Goal: Information Seeking & Learning: Find specific fact

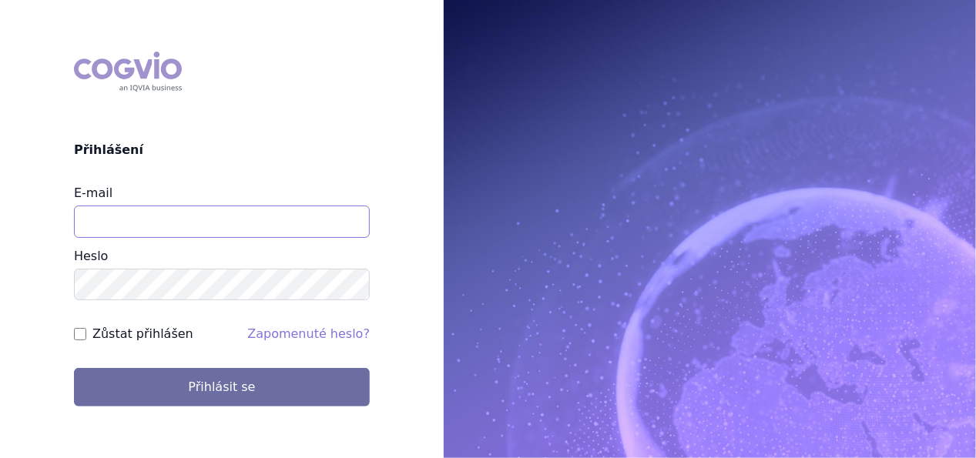
type input "jana.sipkova@vzp.cz"
click at [153, 335] on label "Zůstat přihlášen" at bounding box center [142, 334] width 101 height 18
click at [86, 335] on input "Zůstat přihlášen" at bounding box center [80, 334] width 12 height 12
checkbox input "true"
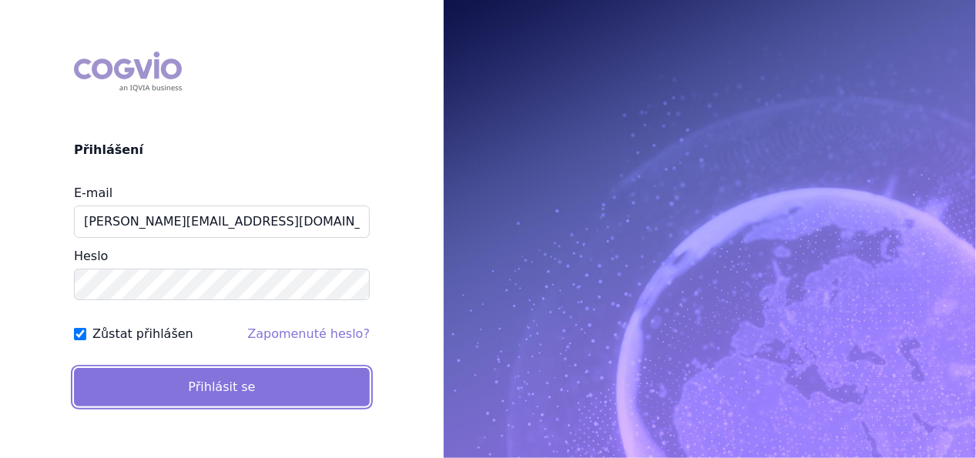
click at [172, 392] on button "Přihlásit se" at bounding box center [222, 387] width 296 height 39
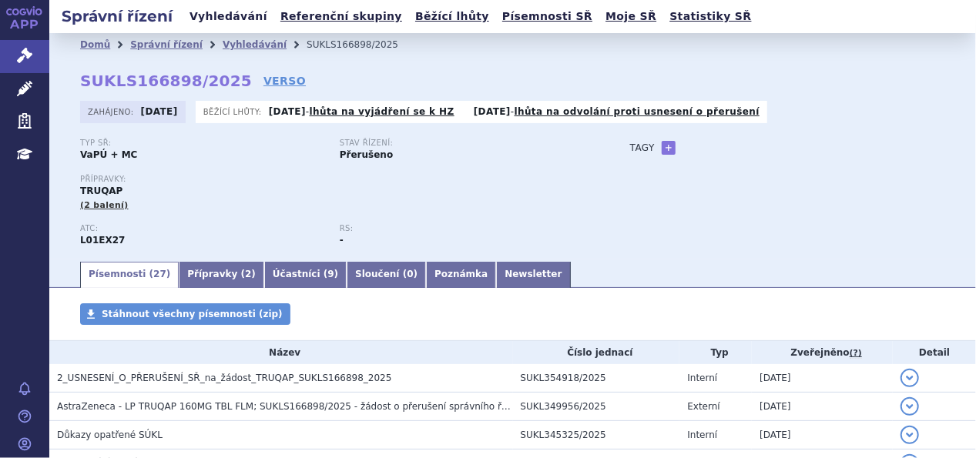
click at [239, 24] on link "Vyhledávání" at bounding box center [228, 16] width 87 height 21
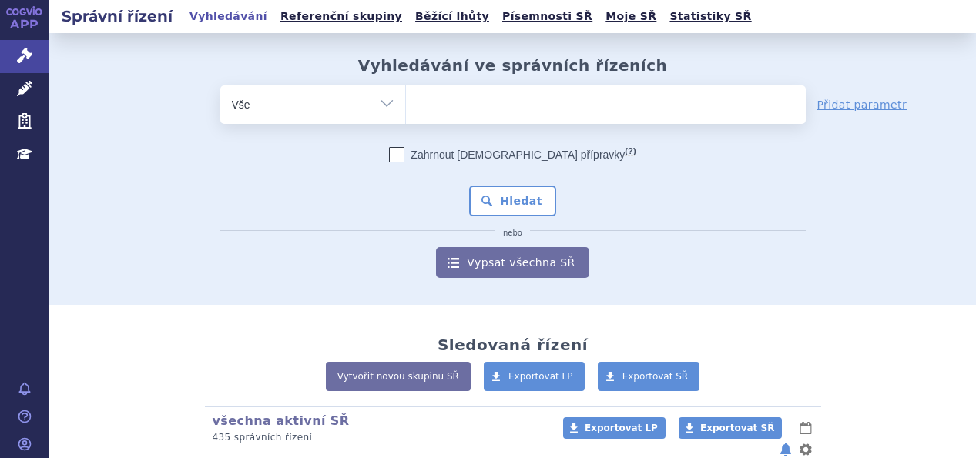
click at [461, 102] on ul at bounding box center [606, 102] width 400 height 32
click at [406, 102] on select at bounding box center [405, 104] width 1 height 39
click at [476, 107] on ul at bounding box center [606, 102] width 400 height 32
click at [406, 107] on select at bounding box center [405, 104] width 1 height 39
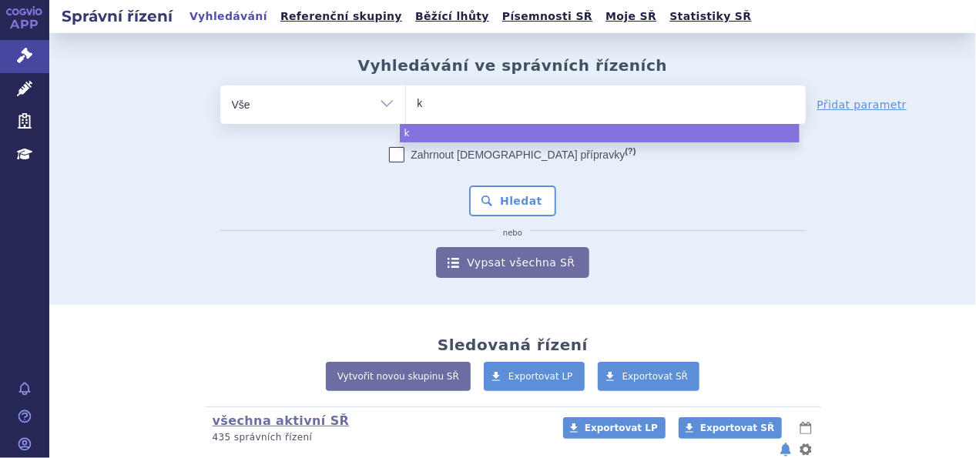
type input "ke"
type input "key"
type input "keytr"
type input "keytru"
type input "keytrud"
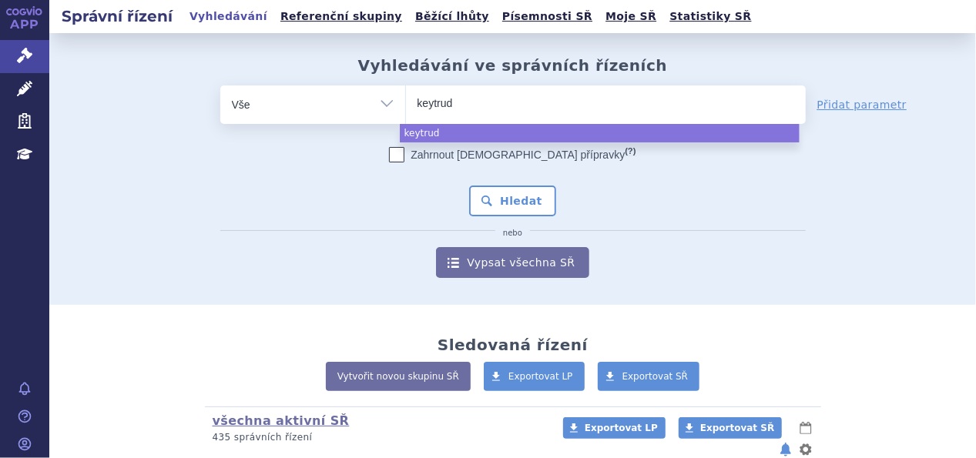
type input "[MEDICAL_DATA]"
select select "[MEDICAL_DATA]"
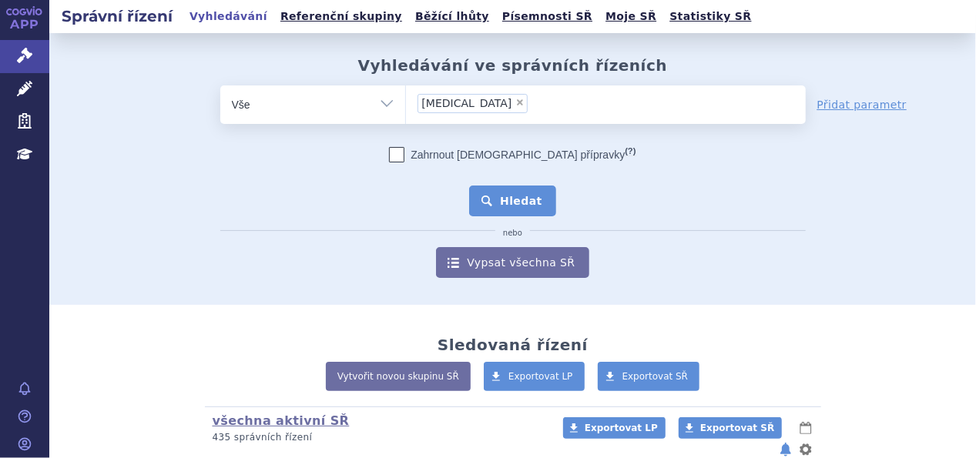
click at [491, 203] on button "Hledat" at bounding box center [512, 201] width 87 height 31
click at [508, 200] on button "Hledat" at bounding box center [512, 201] width 87 height 31
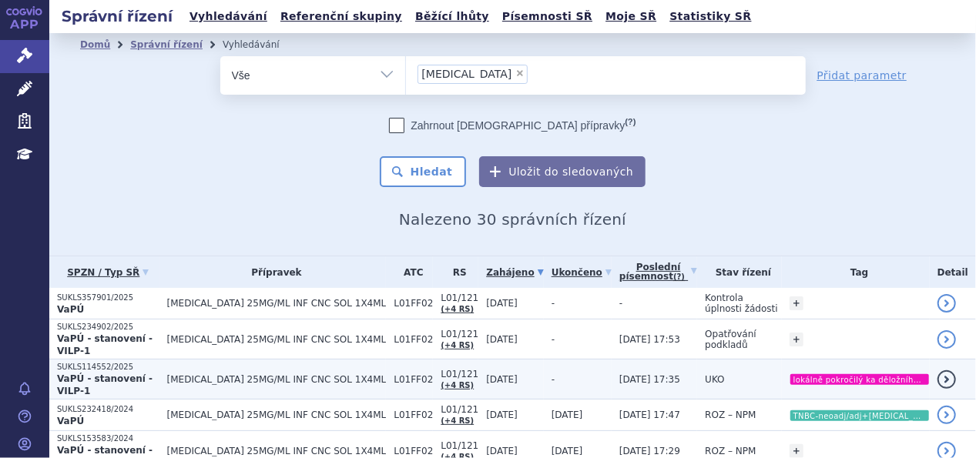
click at [211, 374] on span "[MEDICAL_DATA] 25MG/ML INF CNC SOL 1X4ML" at bounding box center [277, 379] width 220 height 11
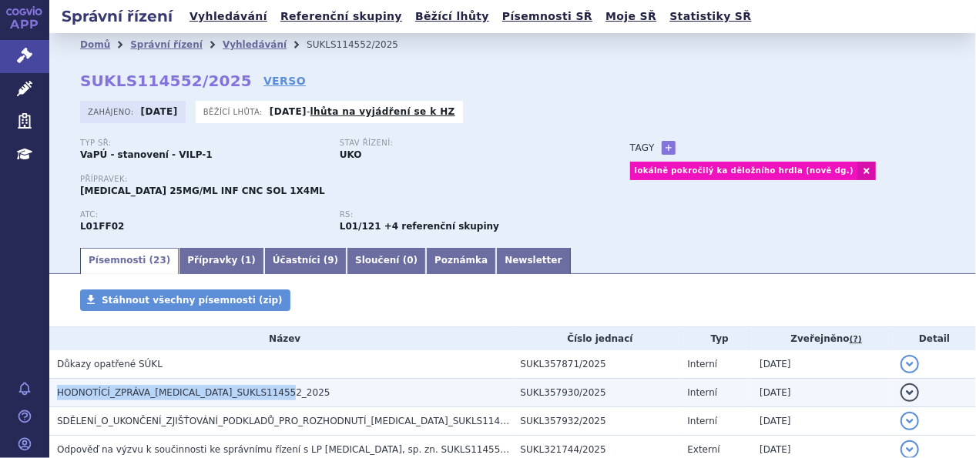
click at [205, 392] on span "HODNOTÍCÍ_ZPRÁVA_KEYTRUDA_SUKLS114552_2025" at bounding box center [193, 392] width 273 height 11
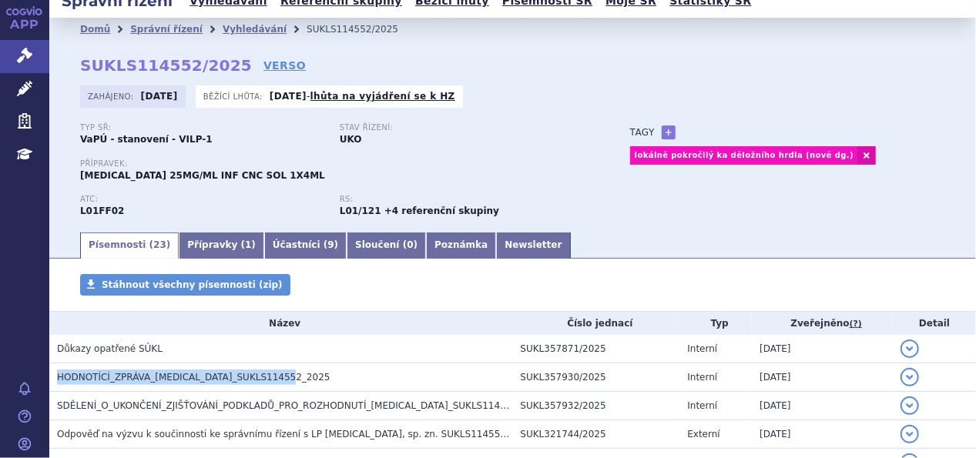
scroll to position [31, 0]
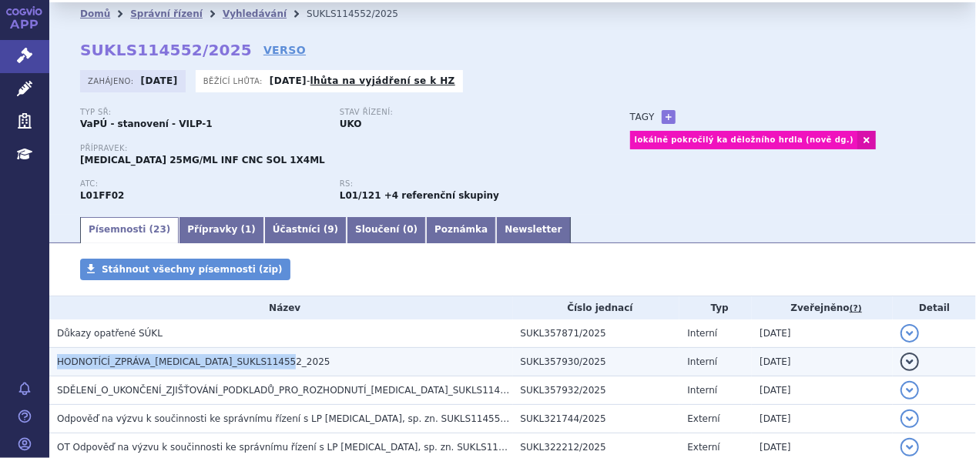
click at [157, 371] on td "HODNOTÍCÍ_ZPRÁVA_KEYTRUDA_SUKLS114552_2025" at bounding box center [281, 362] width 464 height 29
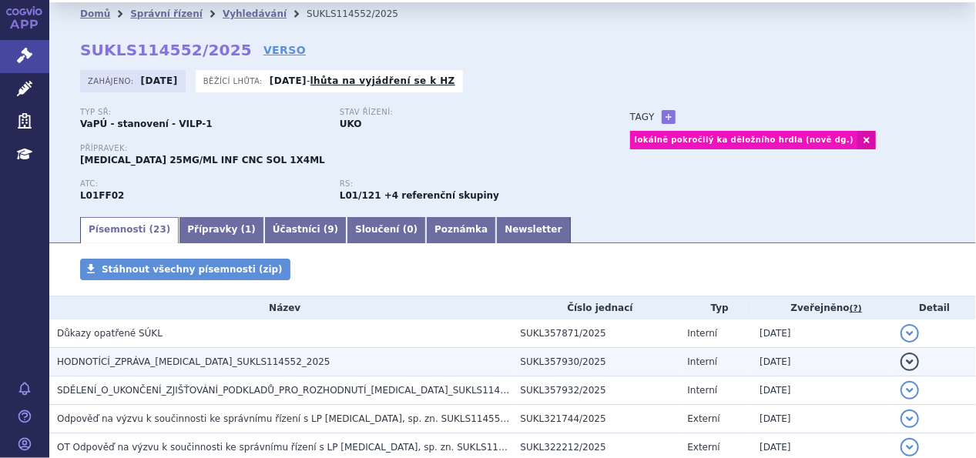
click at [159, 367] on span "HODNOTÍCÍ_ZPRÁVA_KEYTRUDA_SUKLS114552_2025" at bounding box center [193, 362] width 273 height 11
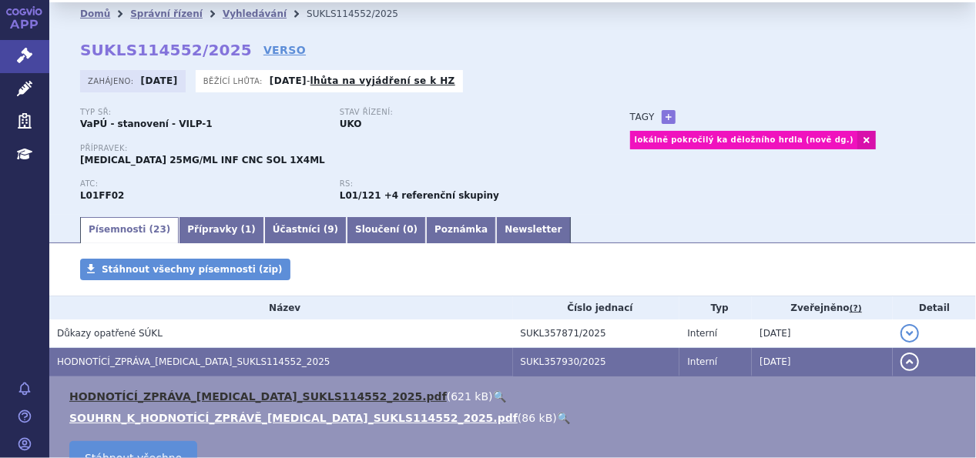
click at [187, 400] on link "HODNOTÍCÍ_ZPRÁVA_KEYTRUDA_SUKLS114552_2025.pdf" at bounding box center [257, 397] width 377 height 12
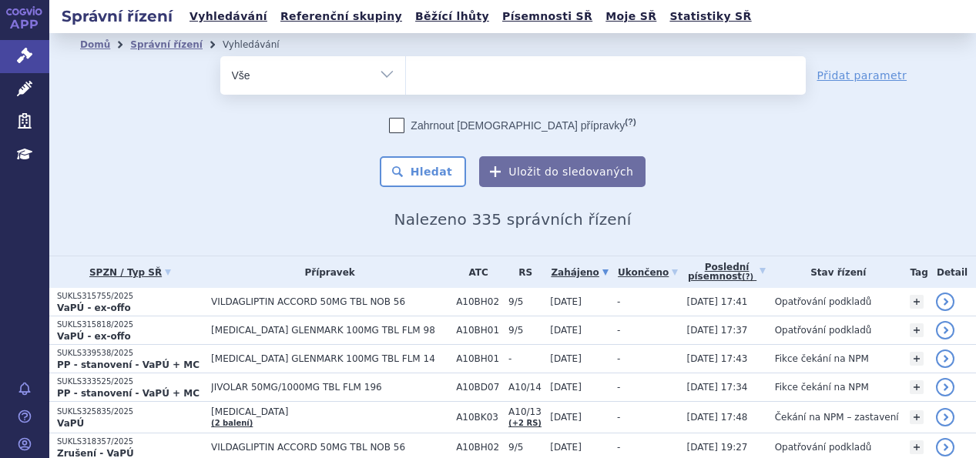
select select
type input "ke"
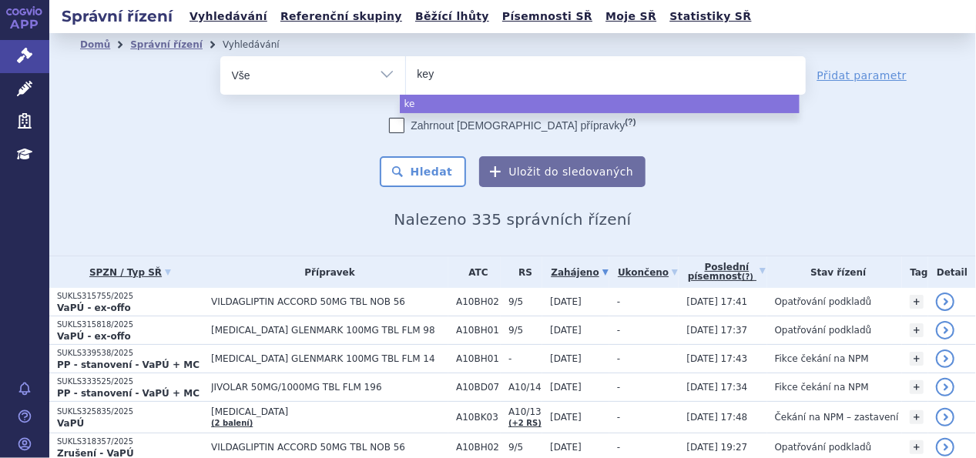
type input "keyt"
type input "keytru"
type input "keytruda"
select select "keytruda"
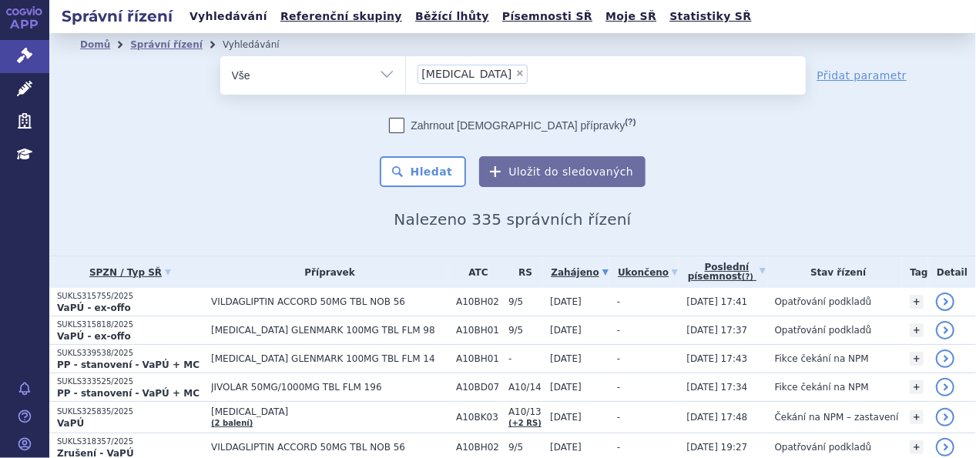
click at [208, 11] on link "Vyhledávání" at bounding box center [228, 16] width 87 height 21
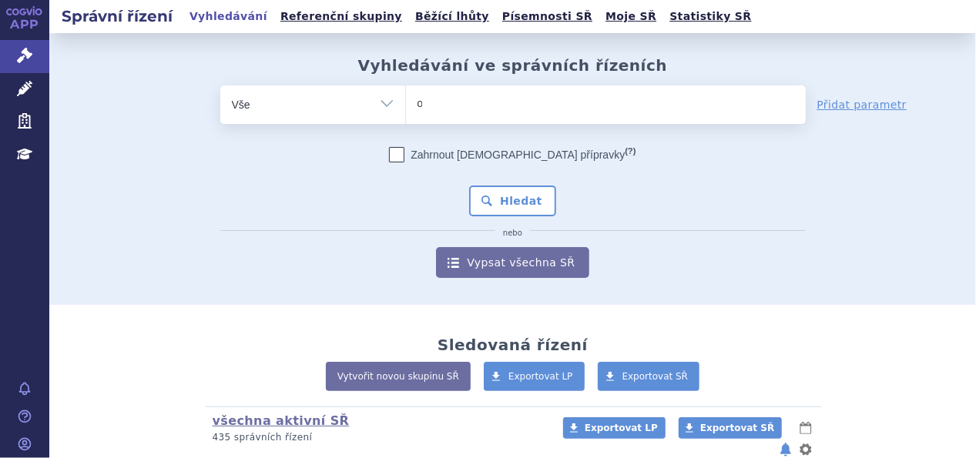
type input "oz"
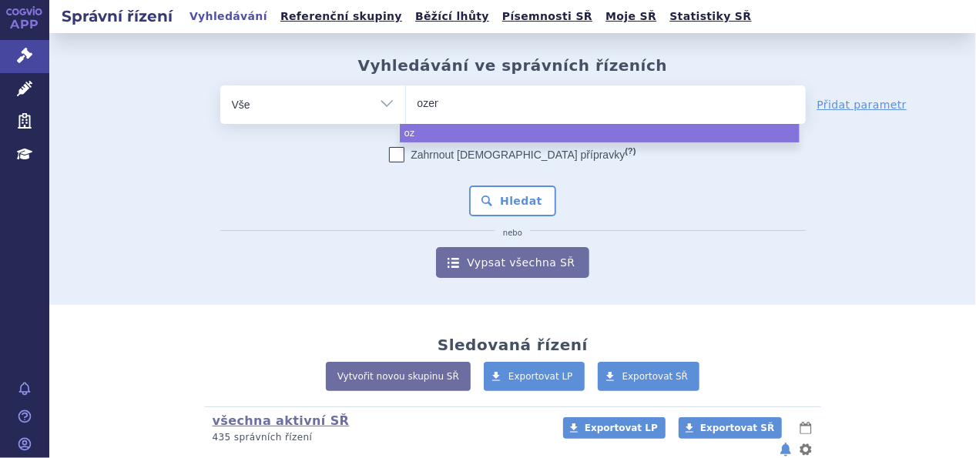
type input "ozemp"
type input "ozempic"
select select "ozempic"
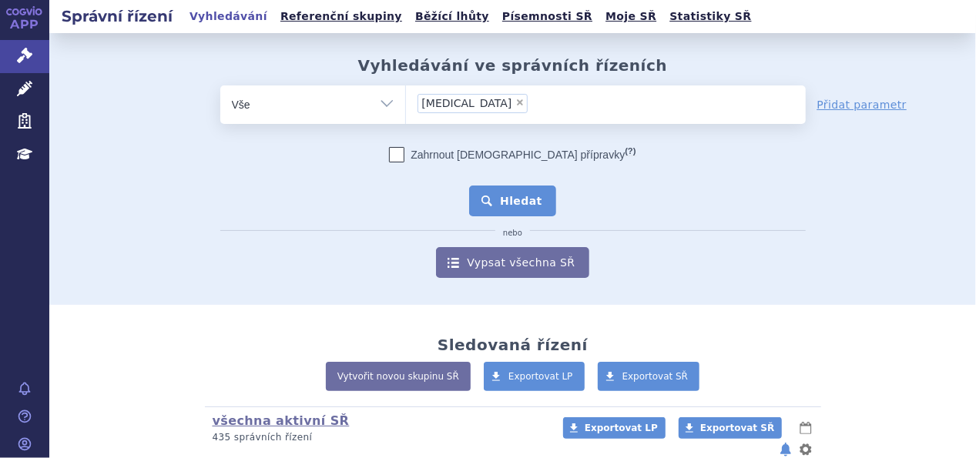
click at [508, 186] on button "Hledat" at bounding box center [512, 201] width 87 height 31
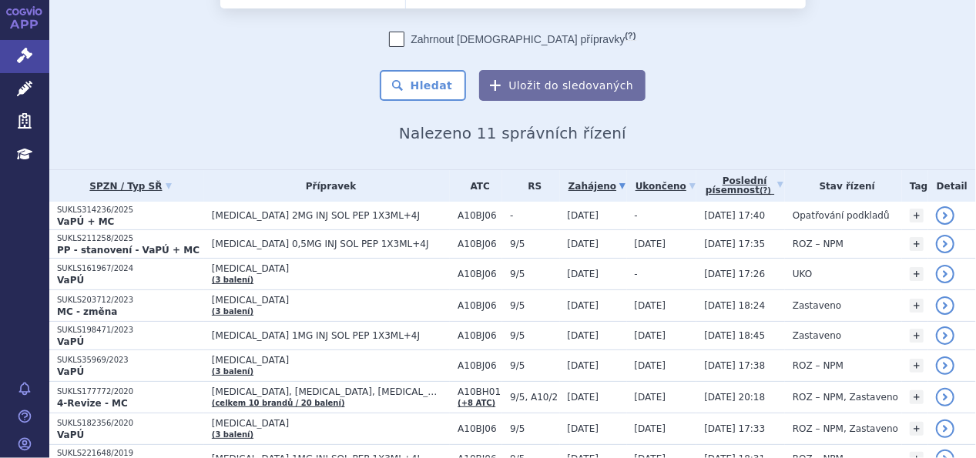
scroll to position [92, 0]
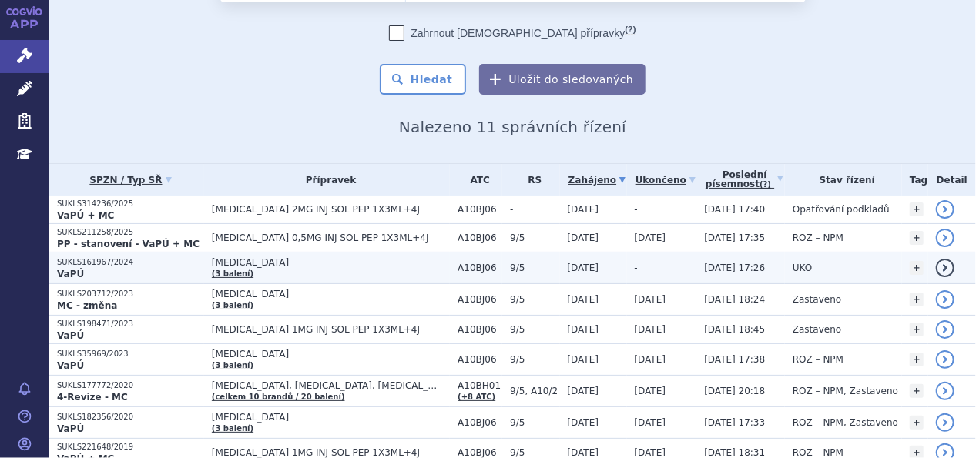
click at [228, 260] on span "[MEDICAL_DATA]" at bounding box center [327, 262] width 231 height 11
